Goal: Download file/media

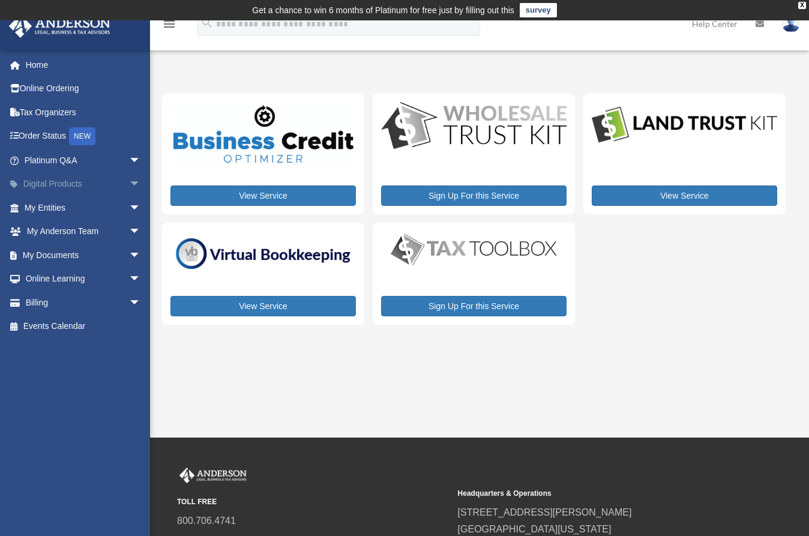
click at [58, 185] on link "Digital Products arrow_drop_down" at bounding box center [83, 184] width 151 height 24
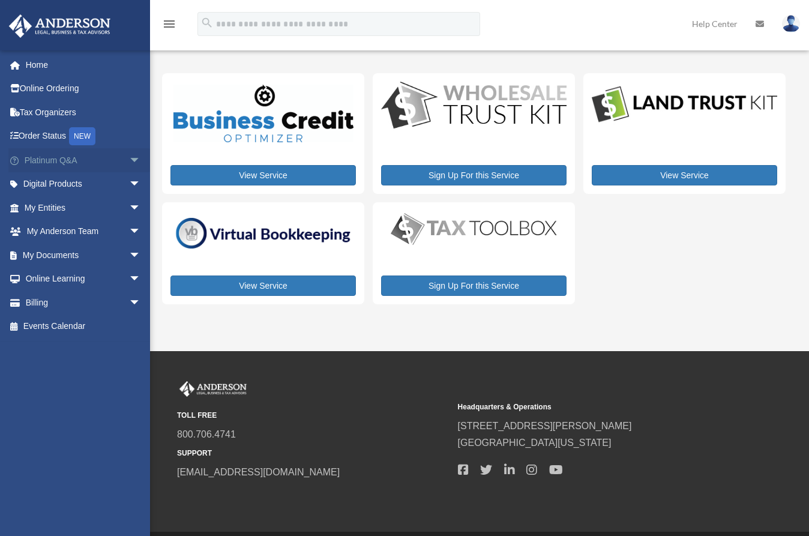
click at [57, 158] on link "Platinum Q&A arrow_drop_down" at bounding box center [83, 160] width 151 height 24
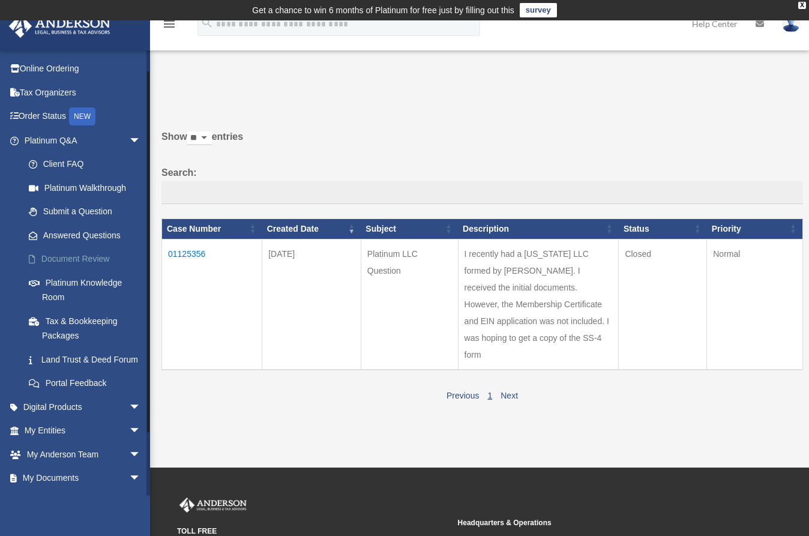
scroll to position [24, 0]
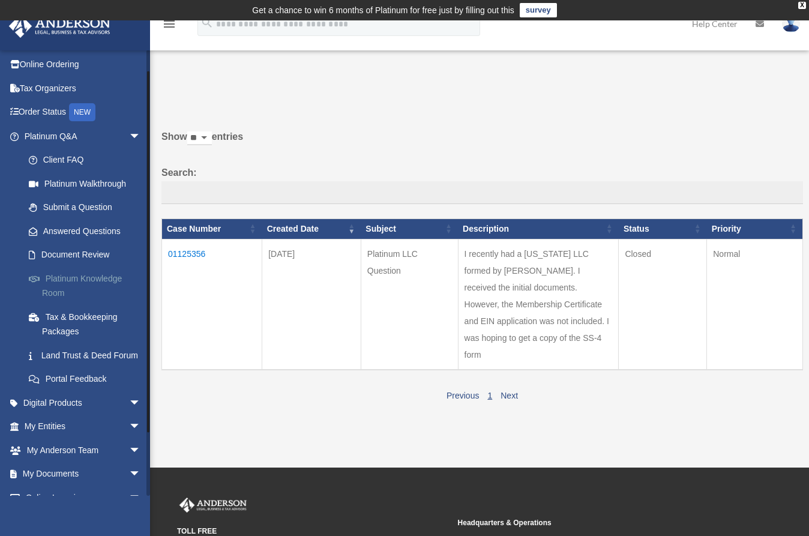
click at [67, 278] on link "Platinum Knowledge Room" at bounding box center [88, 285] width 142 height 38
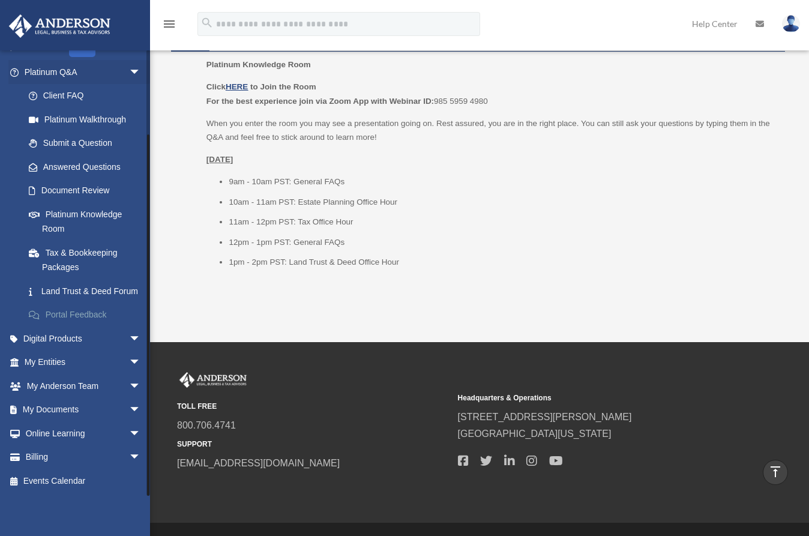
scroll to position [1578, 0]
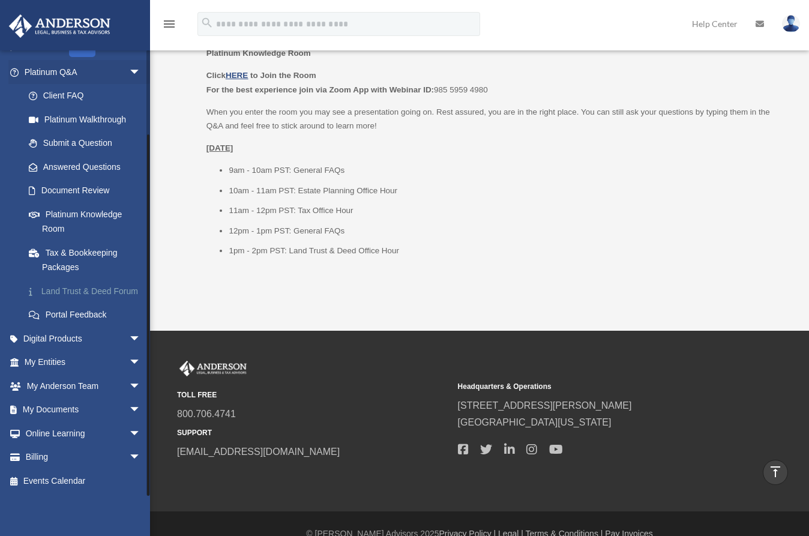
click at [94, 284] on link "Land Trust & Deed Forum" at bounding box center [88, 291] width 142 height 24
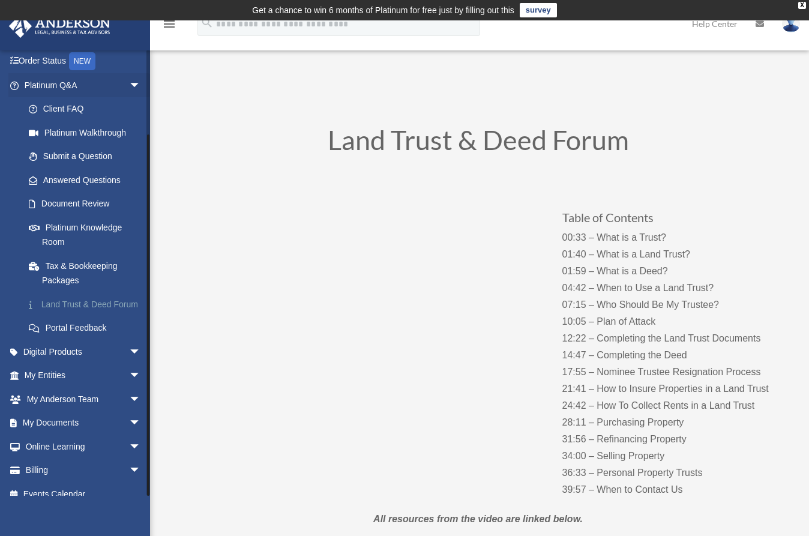
scroll to position [95, 0]
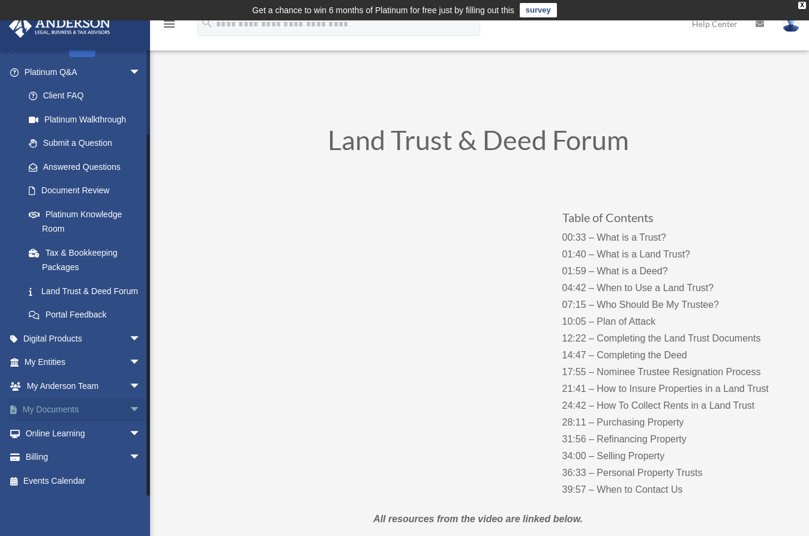
click at [85, 413] on link "My Documents arrow_drop_down" at bounding box center [83, 410] width 151 height 24
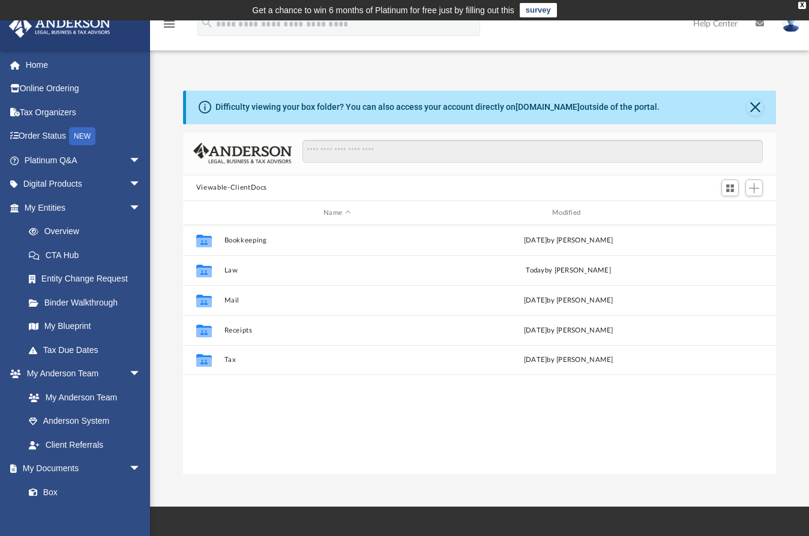
scroll to position [10, 10]
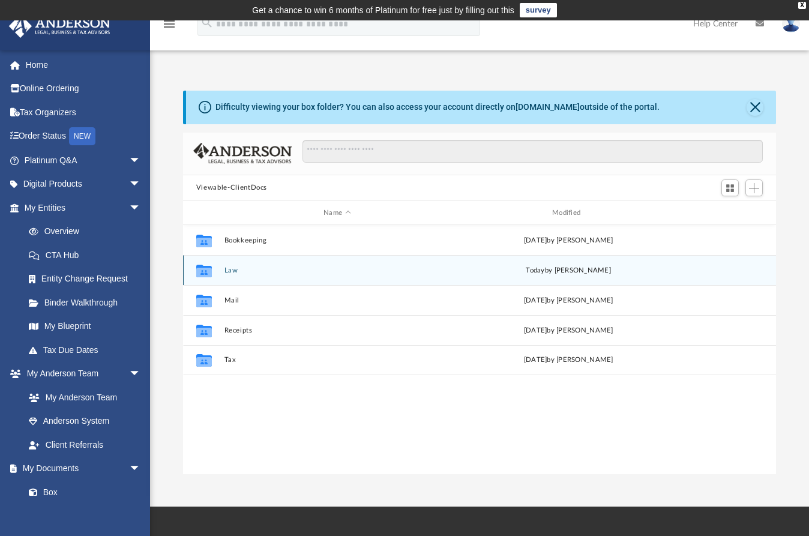
click at [227, 275] on div "Collaborated Folder Law today by Christian Jacobs" at bounding box center [479, 270] width 593 height 30
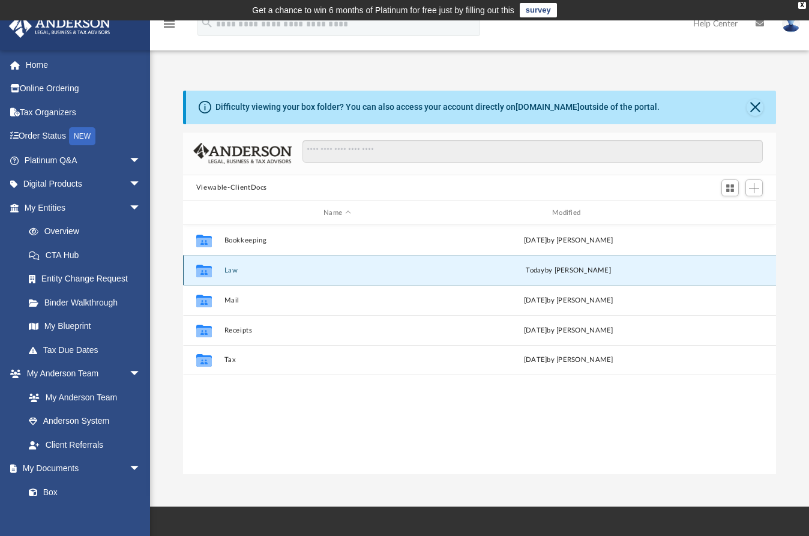
click at [229, 273] on button "Law" at bounding box center [337, 270] width 226 height 8
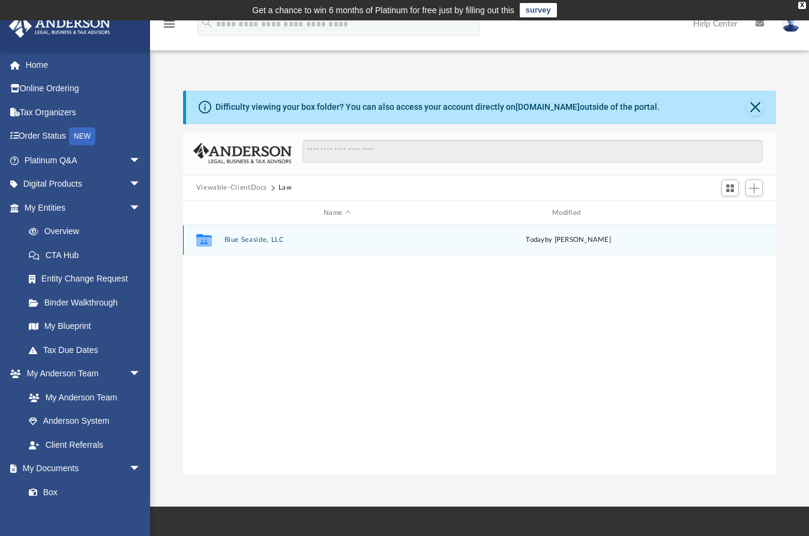
click at [239, 242] on button "Blue Seaside, LLC" at bounding box center [337, 240] width 226 height 8
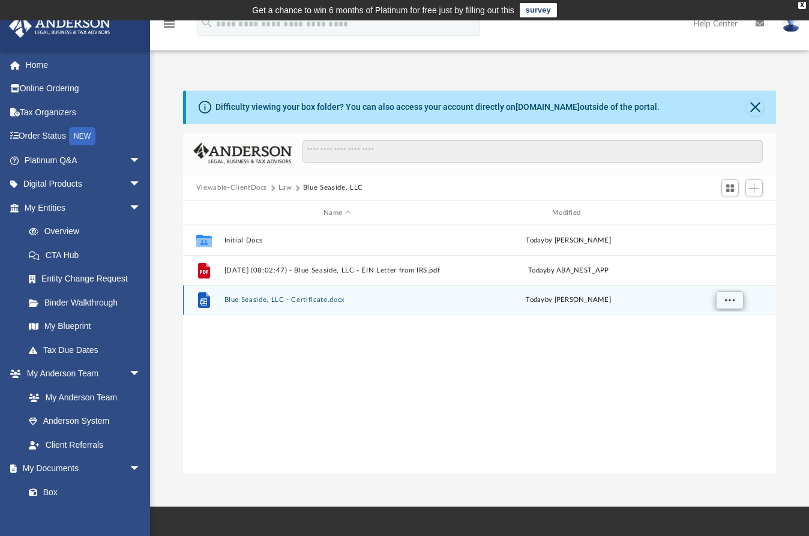
click at [723, 297] on button "More options" at bounding box center [729, 301] width 28 height 18
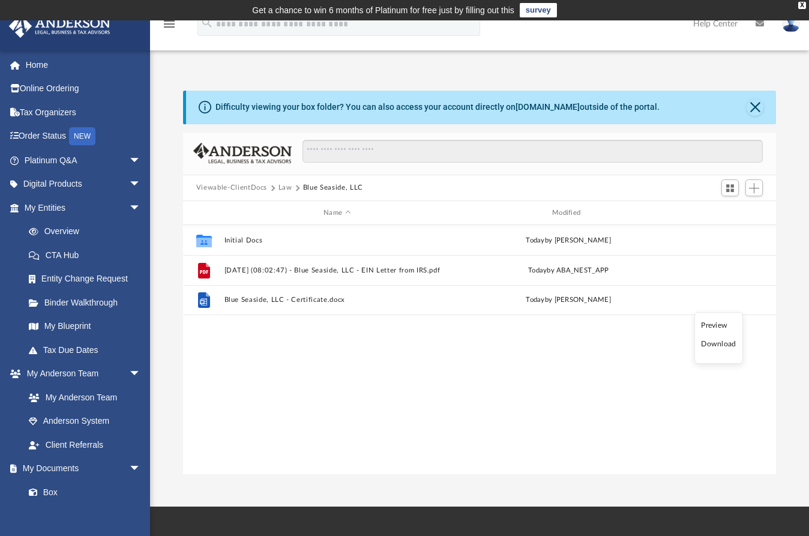
click at [718, 344] on li "Download" at bounding box center [718, 344] width 35 height 13
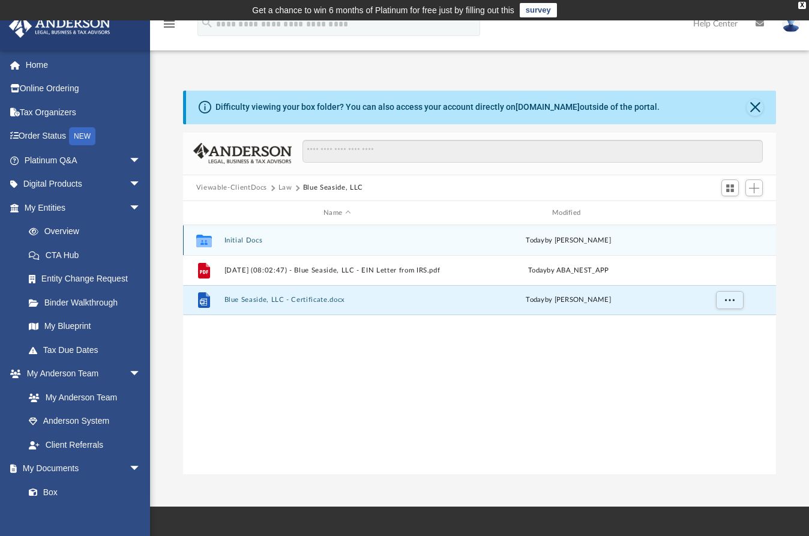
click at [356, 247] on div "Collaborated Folder Initial Docs today by Mayra Valencia" at bounding box center [479, 240] width 593 height 30
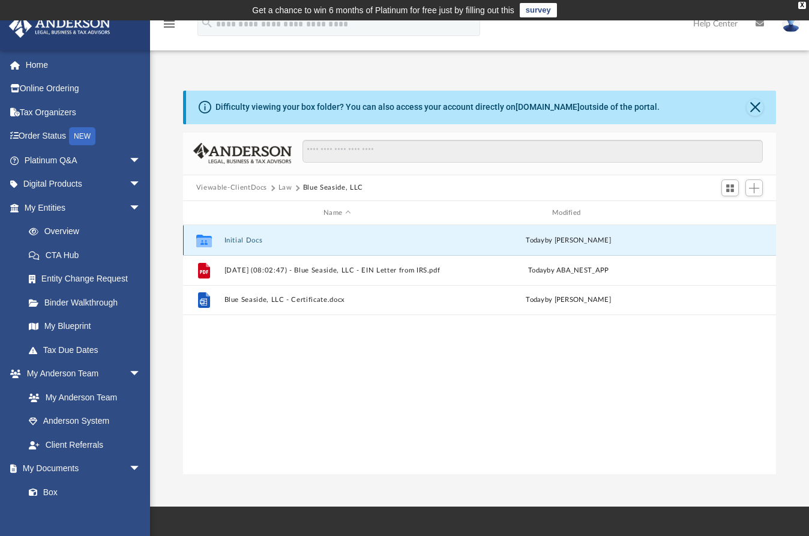
click at [356, 247] on div "Collaborated Folder Initial Docs today by Mayra Valencia" at bounding box center [479, 240] width 593 height 30
click at [254, 247] on div "Collaborated Folder Initial Docs today by Mayra Valencia" at bounding box center [479, 240] width 593 height 30
click at [254, 246] on div "Collaborated Folder Initial Docs today by Mayra Valencia" at bounding box center [479, 240] width 593 height 30
click at [253, 241] on button "Initial Docs" at bounding box center [337, 240] width 226 height 8
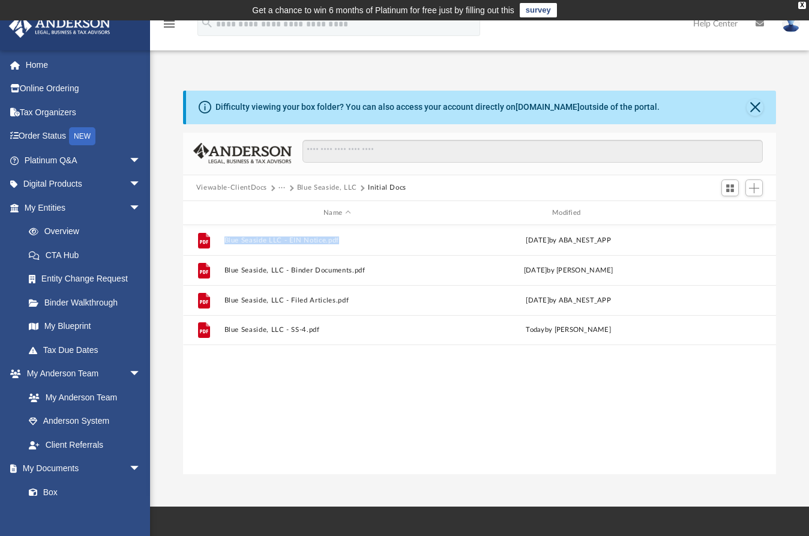
click at [320, 185] on button "Blue Seaside, LLC" at bounding box center [327, 187] width 60 height 11
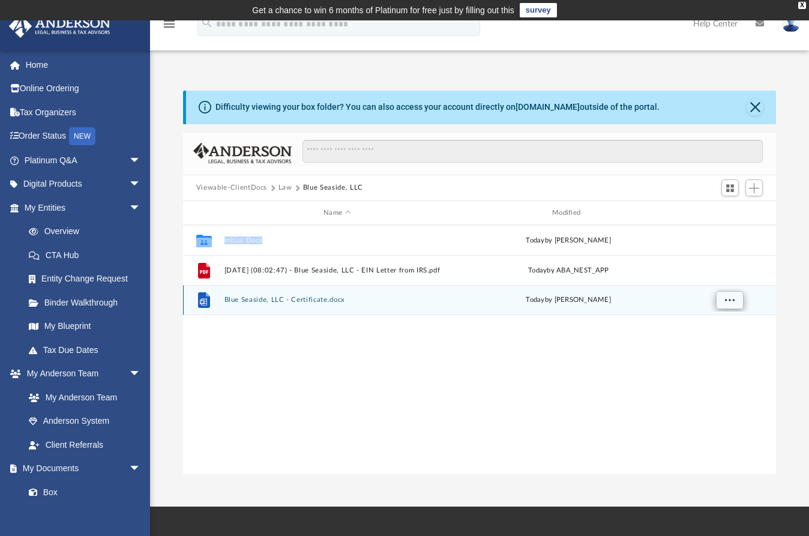
click at [727, 299] on span "More options" at bounding box center [729, 299] width 10 height 7
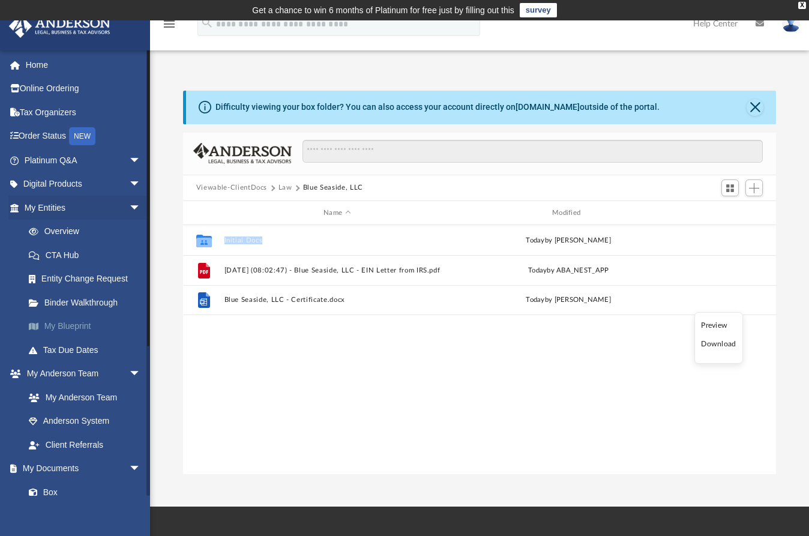
scroll to position [25, 0]
